Goal: Information Seeking & Learning: Learn about a topic

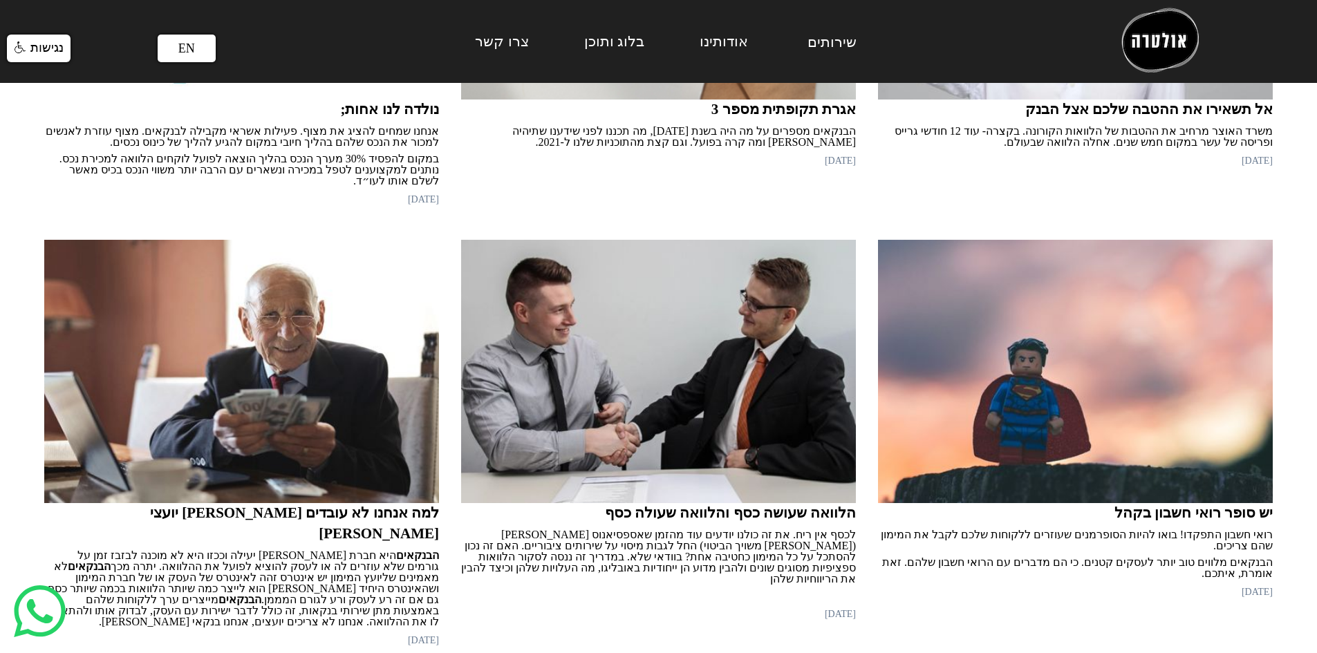
scroll to position [3041, 0]
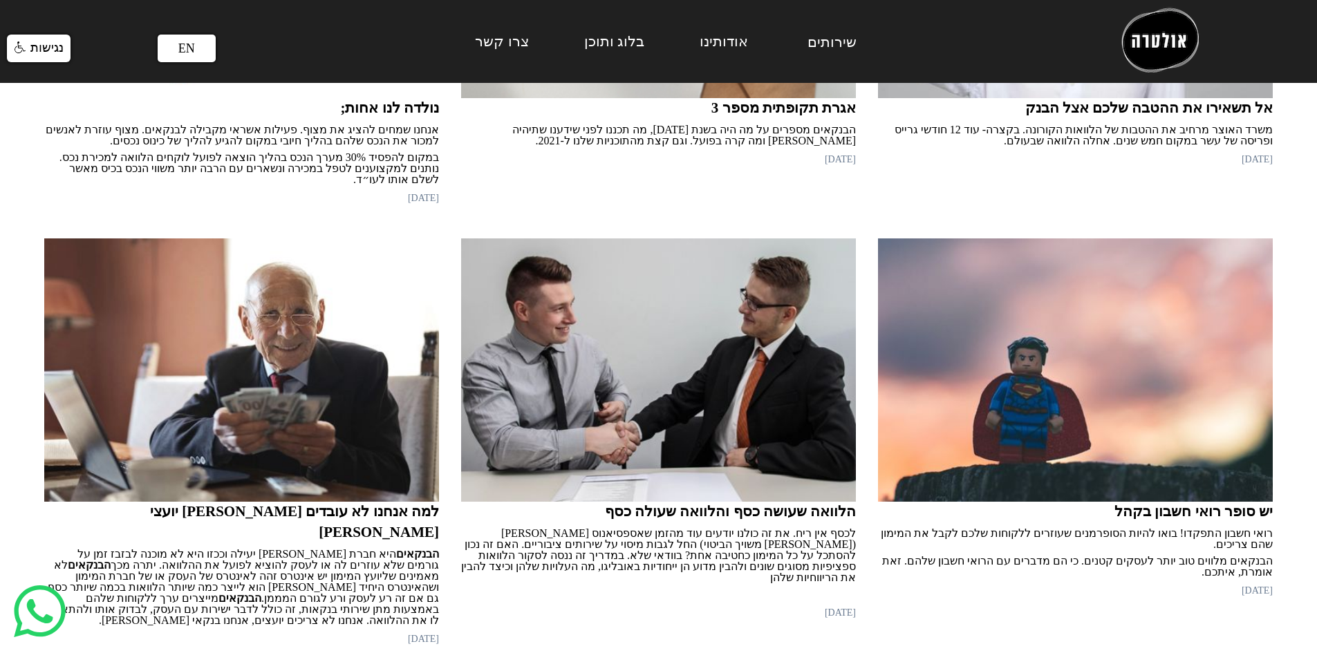
drag, startPoint x: 731, startPoint y: 294, endPoint x: 835, endPoint y: 307, distance: 104.5
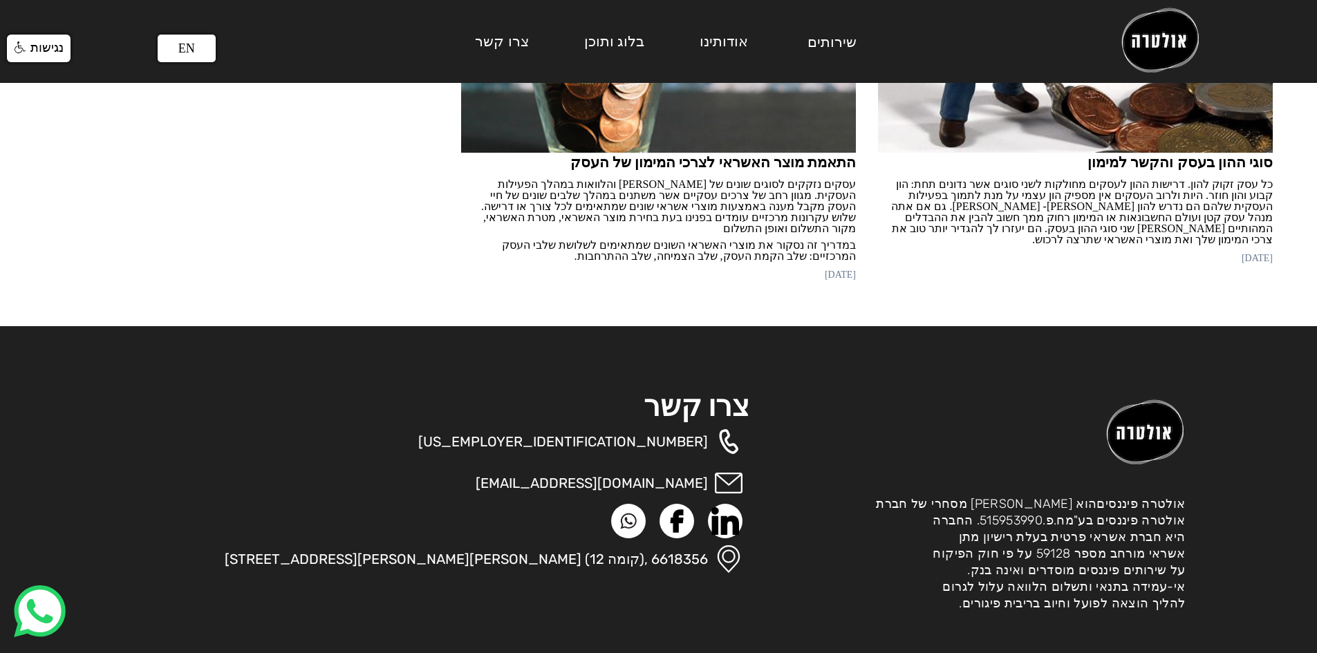
scroll to position [6005, 0]
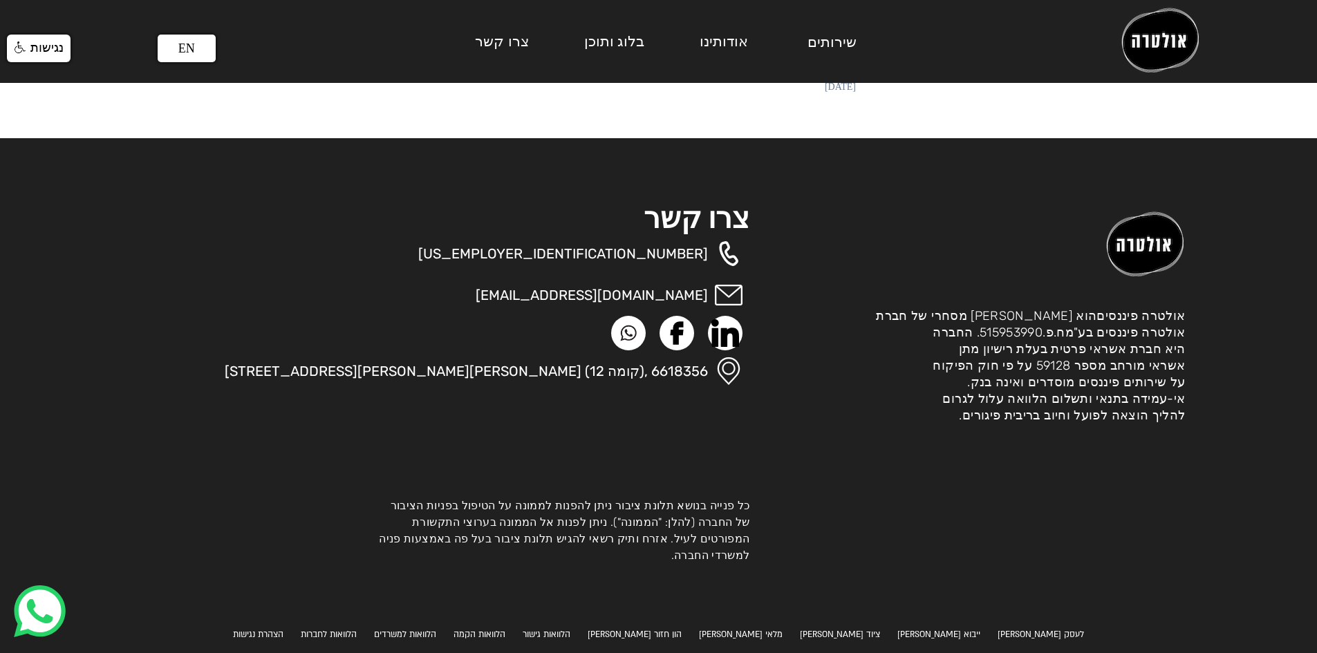
drag, startPoint x: 861, startPoint y: 295, endPoint x: 868, endPoint y: 451, distance: 156.3
drag, startPoint x: 1183, startPoint y: 332, endPoint x: 1106, endPoint y: 332, distance: 76.7
click at [1106, 332] on div "אולטרה פיננסים הוא [PERSON_NAME] מסחרי של חברת אולטרה פיננסים בע"מ ח.פ. 5159539…" at bounding box center [1030, 366] width 309 height 116
copy div "אולטרה פיננסים"
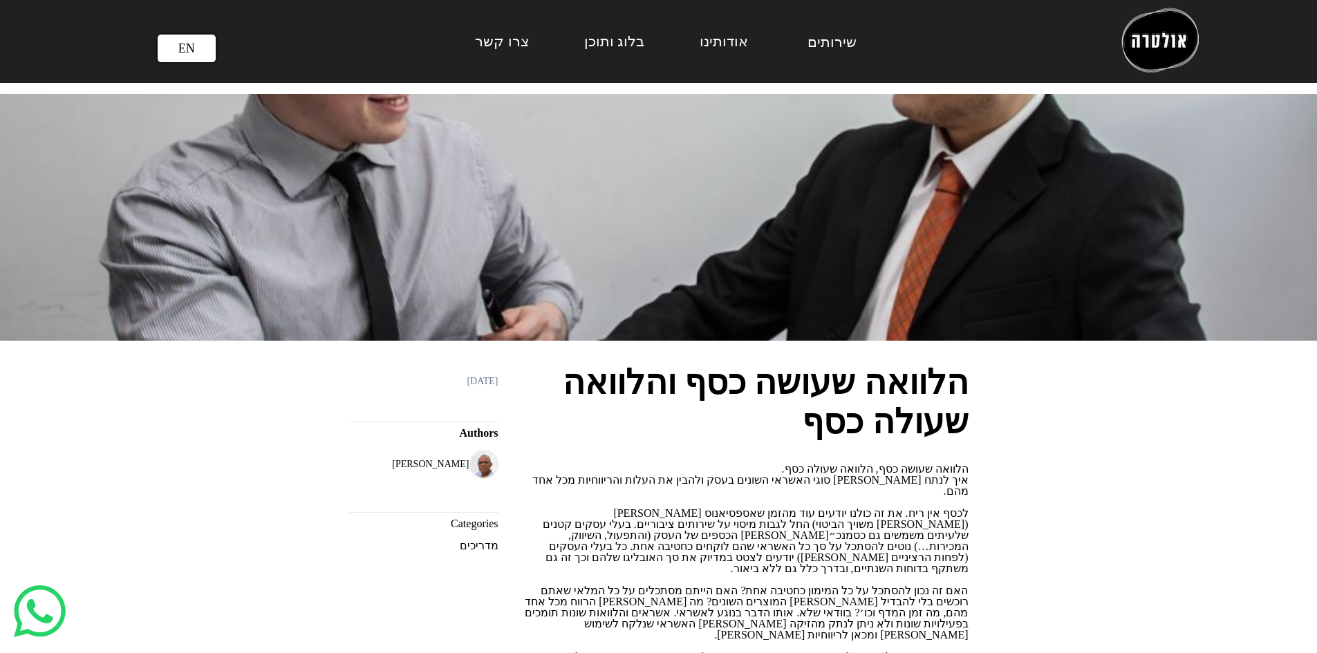
click at [628, 39] on link "בלוג ותוכן" at bounding box center [614, 41] width 60 height 17
